Goal: Navigation & Orientation: Find specific page/section

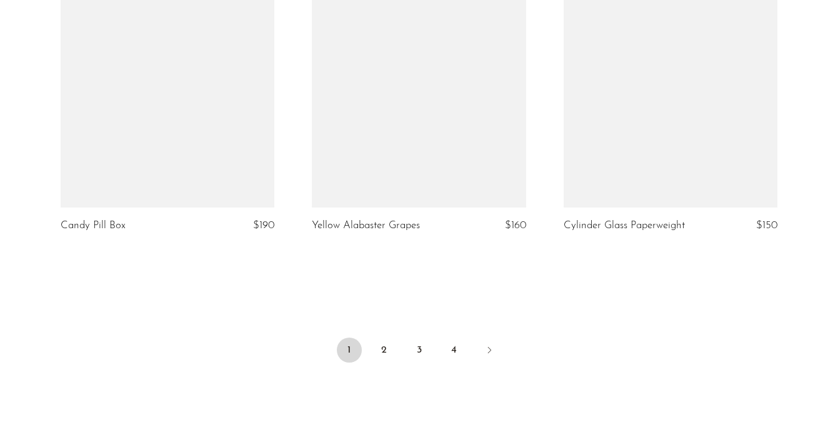
scroll to position [4185, 0]
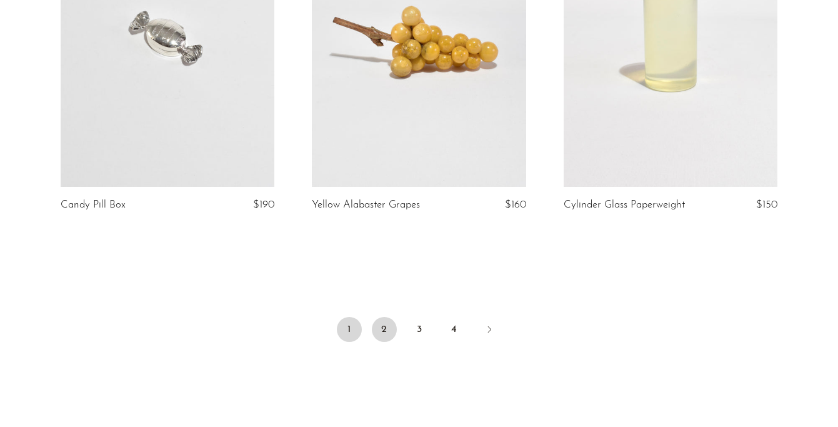
click at [383, 332] on link "2" at bounding box center [384, 329] width 25 height 25
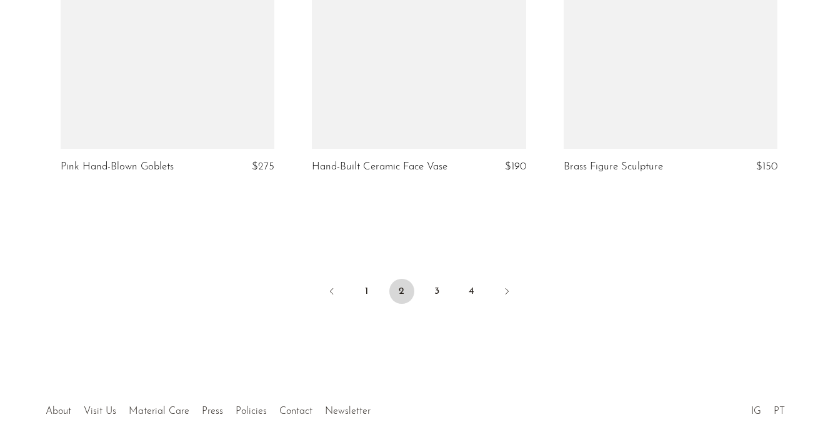
scroll to position [4257, 0]
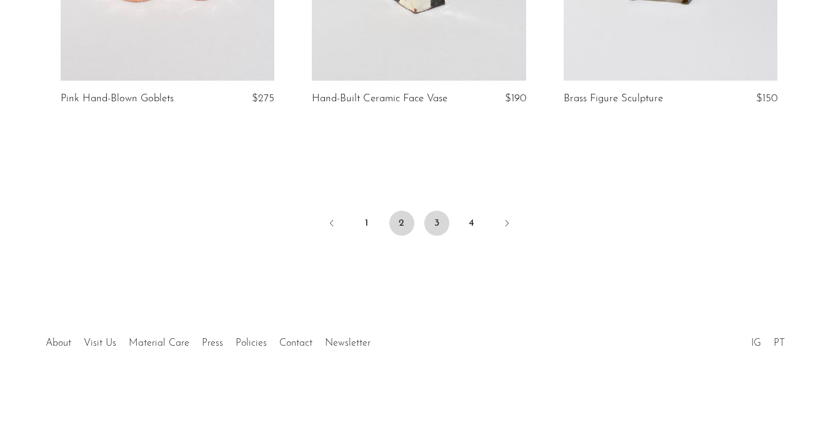
click at [435, 226] on link "3" at bounding box center [436, 223] width 25 height 25
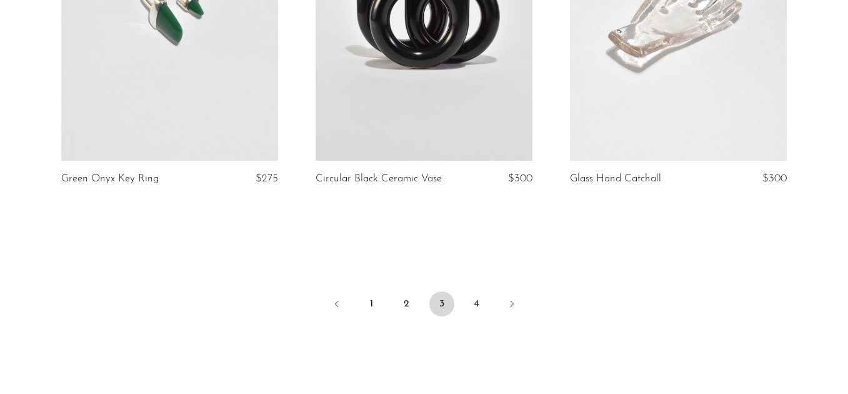
scroll to position [4352, 0]
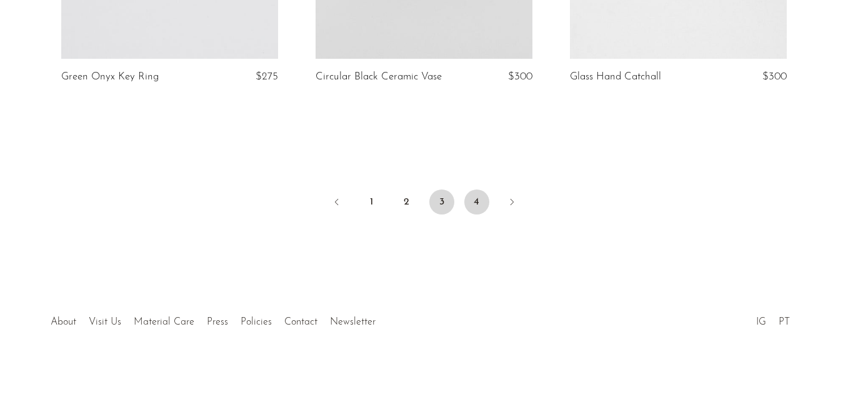
click at [479, 191] on link "4" at bounding box center [476, 201] width 25 height 25
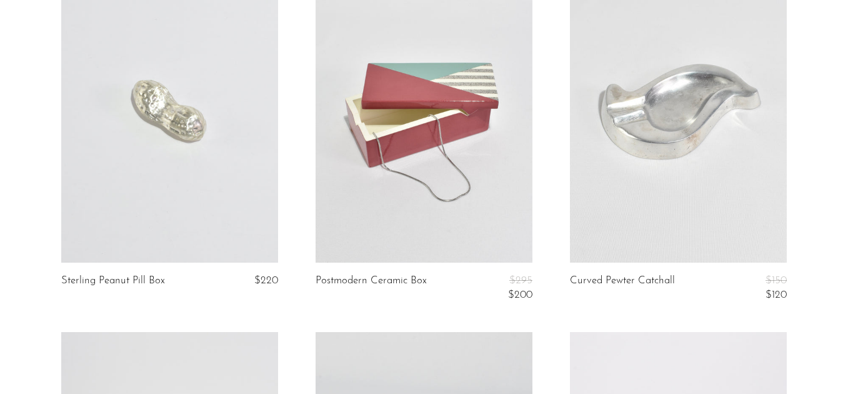
scroll to position [2367, 0]
